Goal: Transaction & Acquisition: Purchase product/service

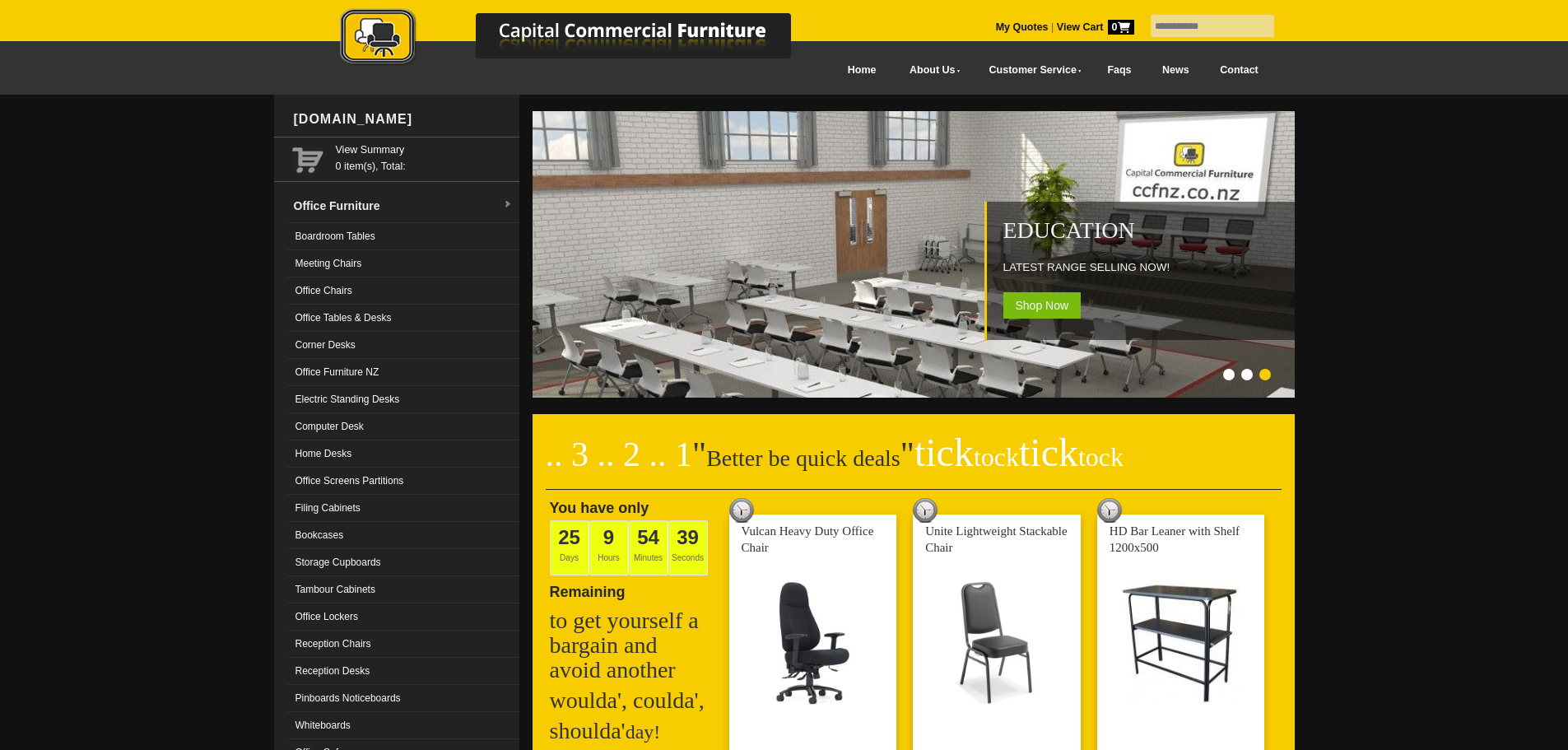
click at [372, 401] on link "Electric Standing Desks" at bounding box center [403, 399] width 232 height 27
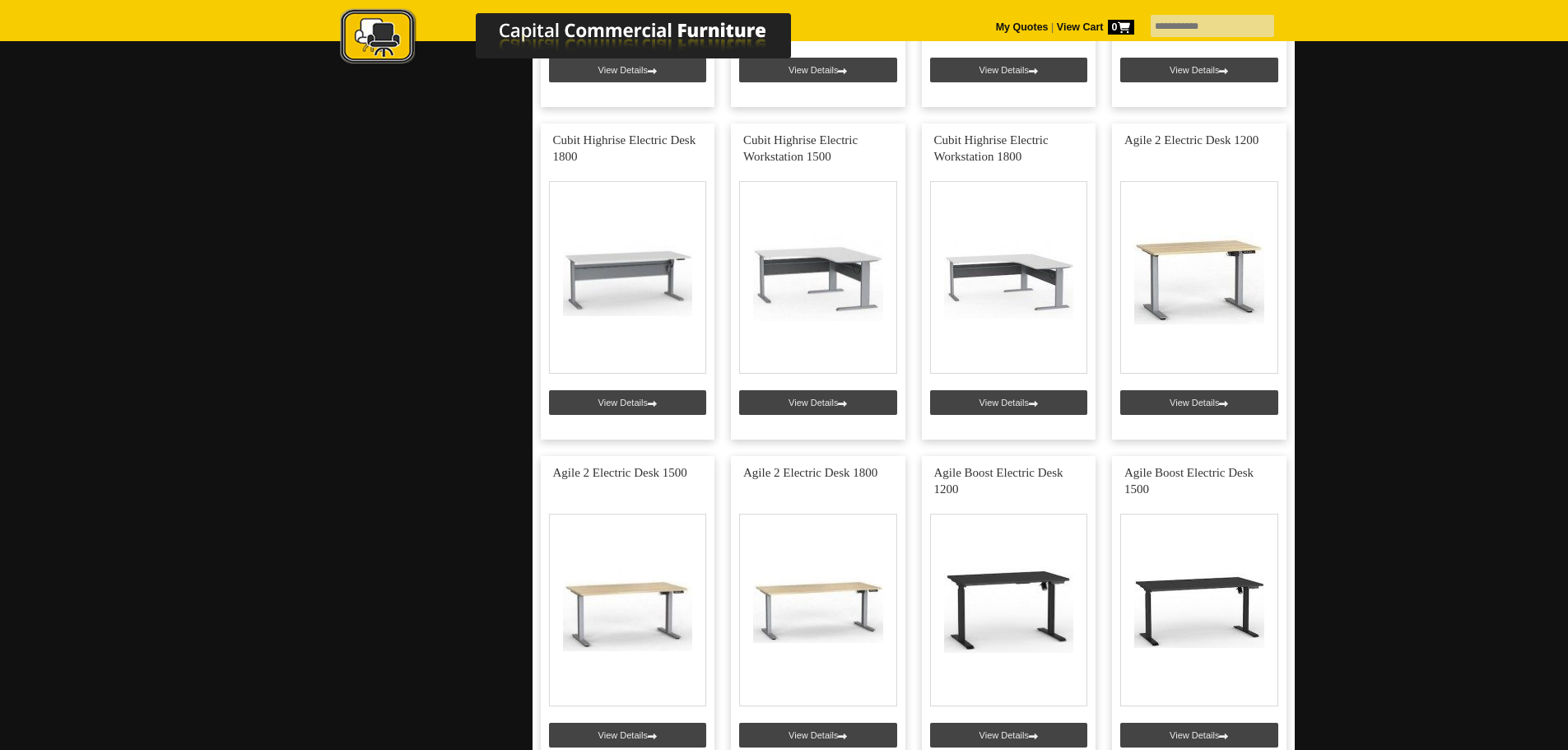
scroll to position [1317, 0]
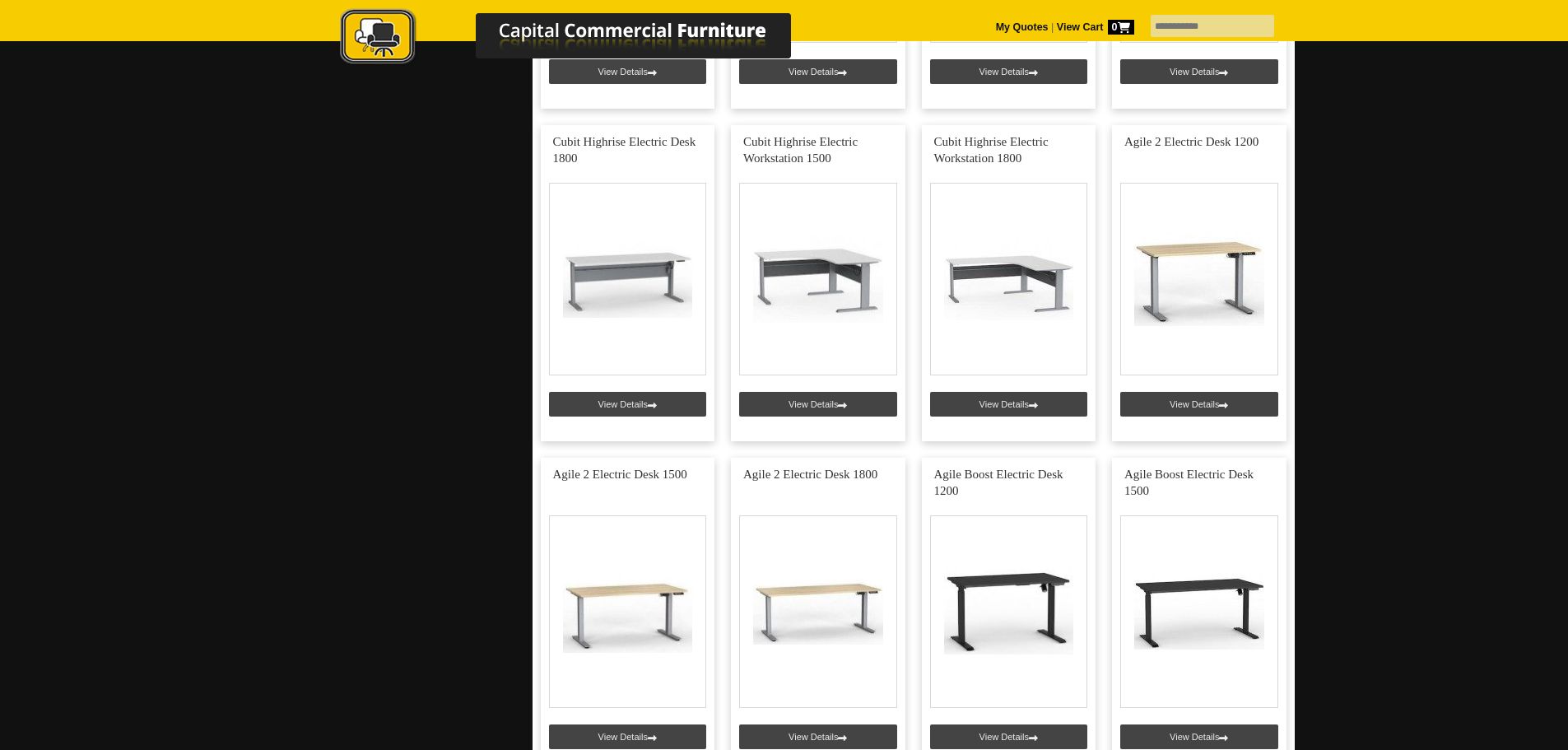
click at [1178, 272] on link at bounding box center [1200, 284] width 175 height 316
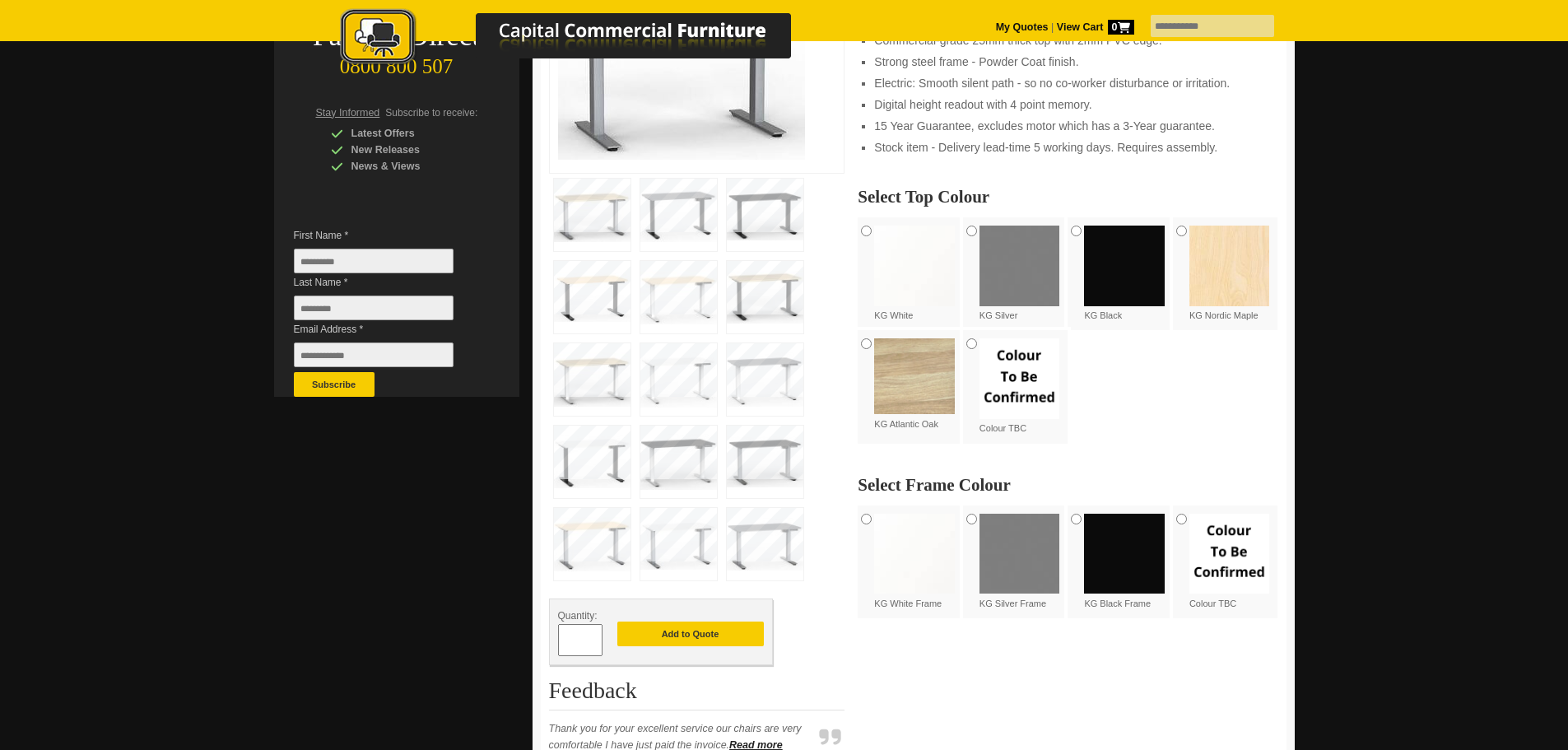
scroll to position [329, 0]
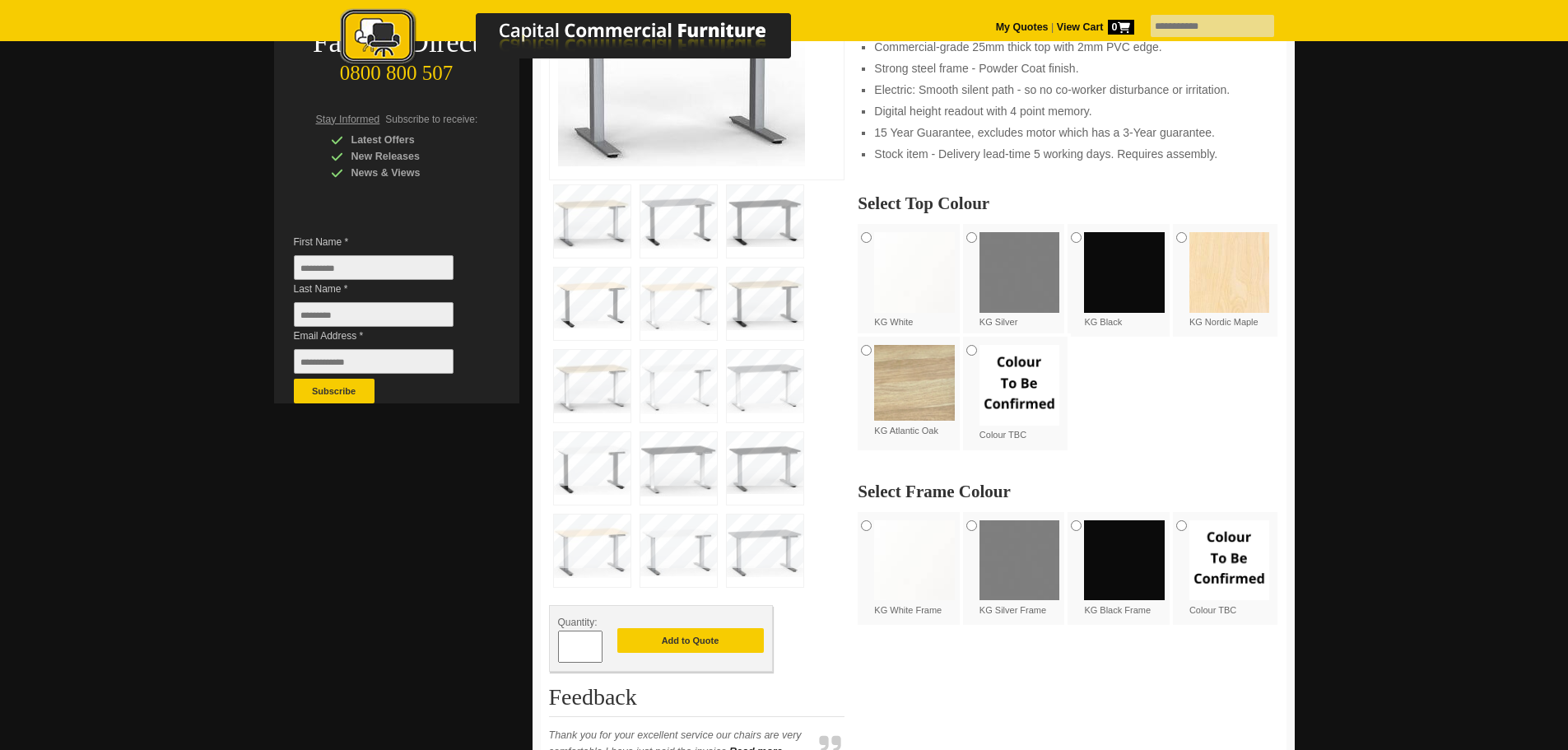
click at [903, 284] on img at bounding box center [915, 272] width 81 height 81
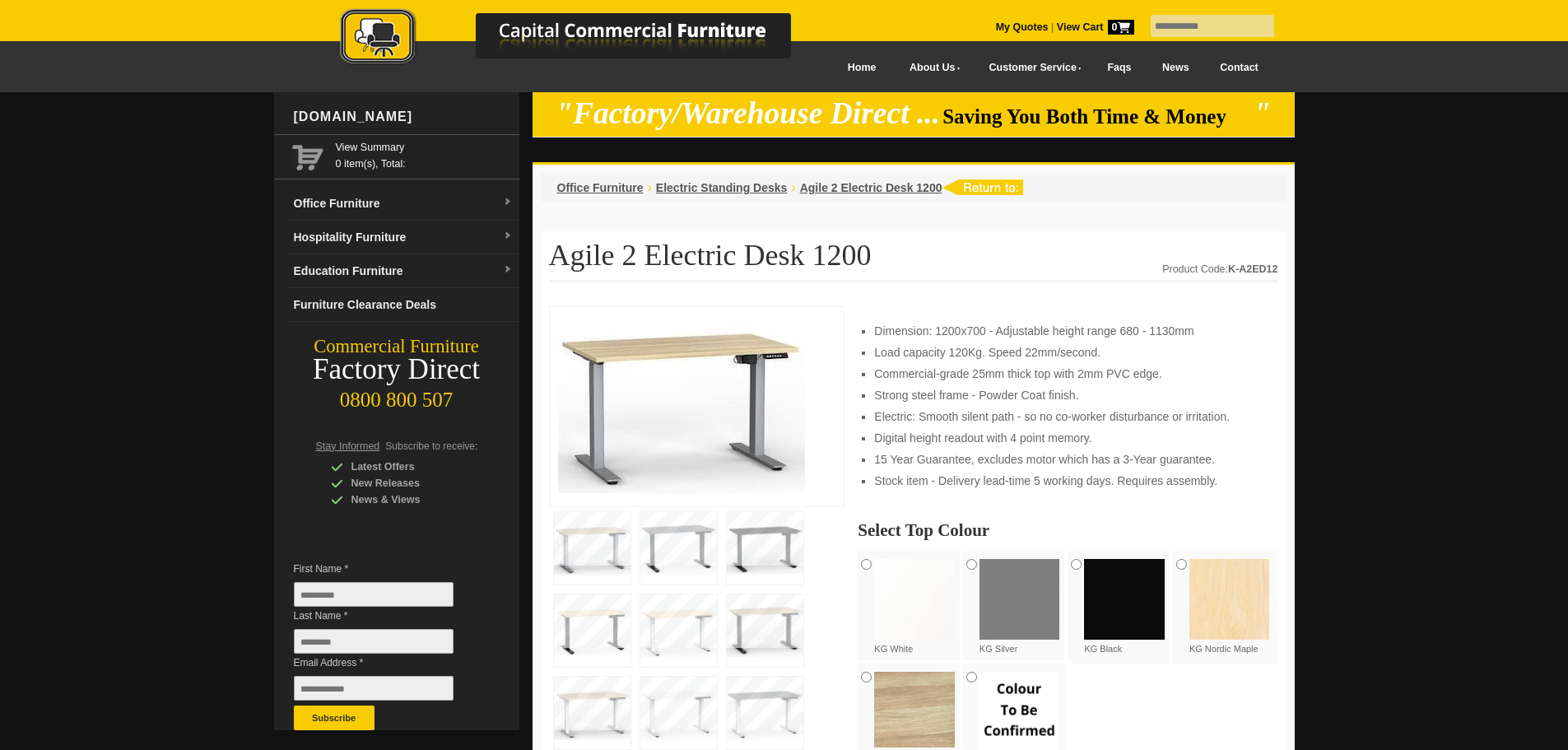
scroll to position [0, 0]
